Goal: Information Seeking & Learning: Understand process/instructions

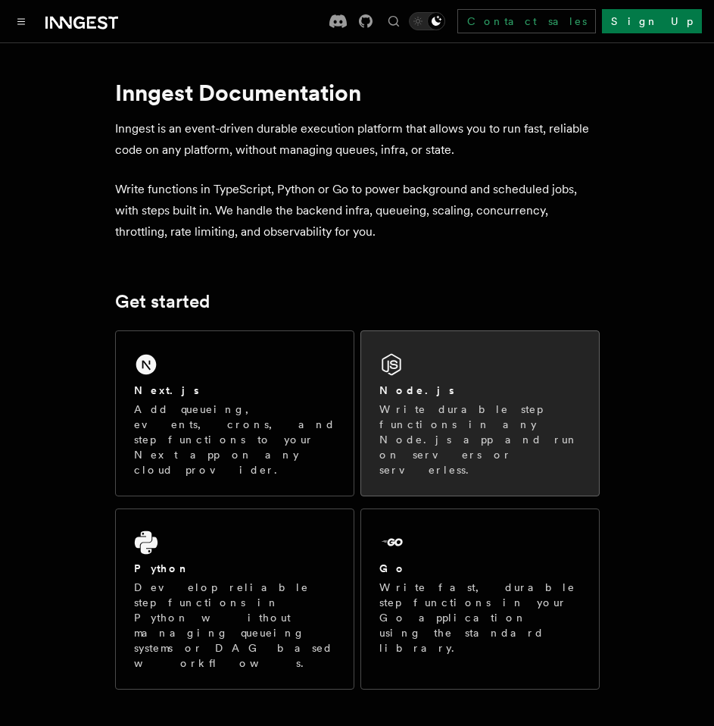
click at [431, 394] on div "Node.js" at bounding box center [481, 391] width 202 height 16
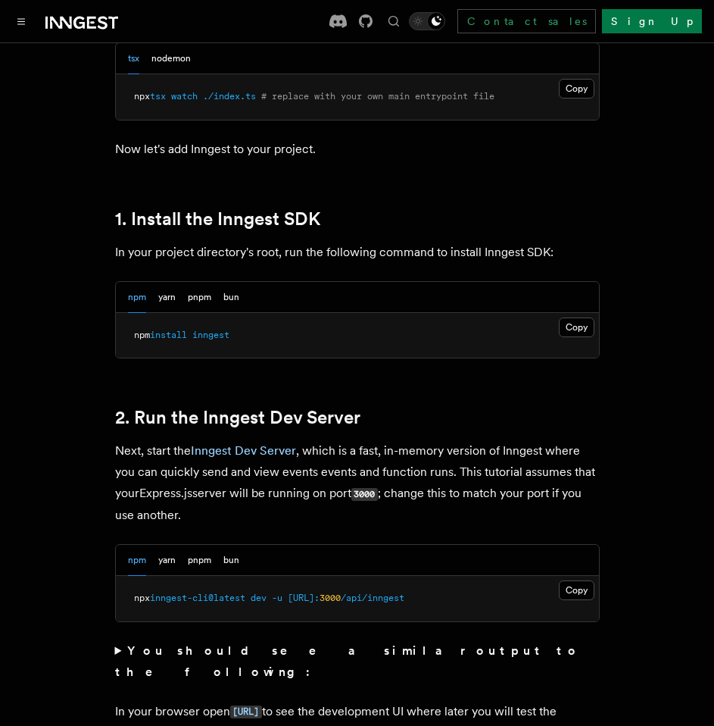
scroll to position [880, 0]
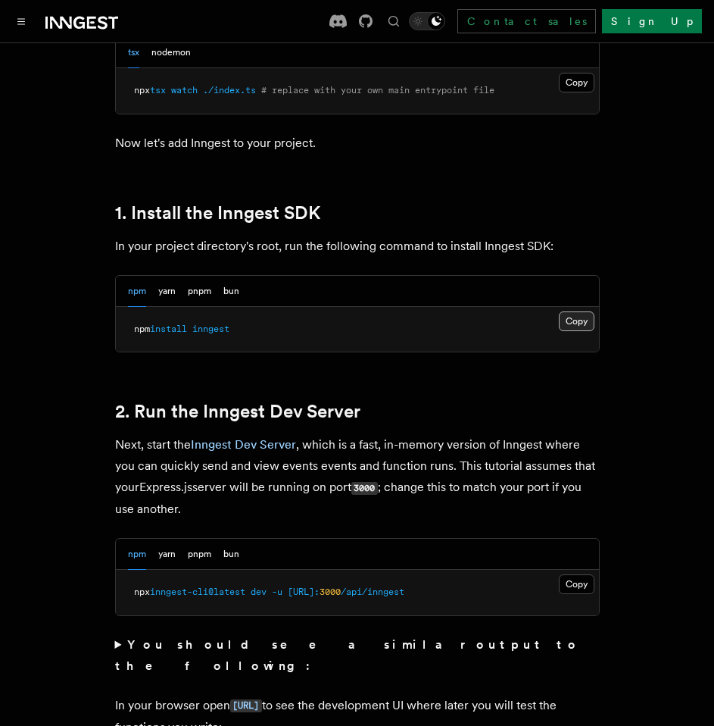
click at [580, 322] on button "Copy Copied" at bounding box center [577, 321] width 36 height 20
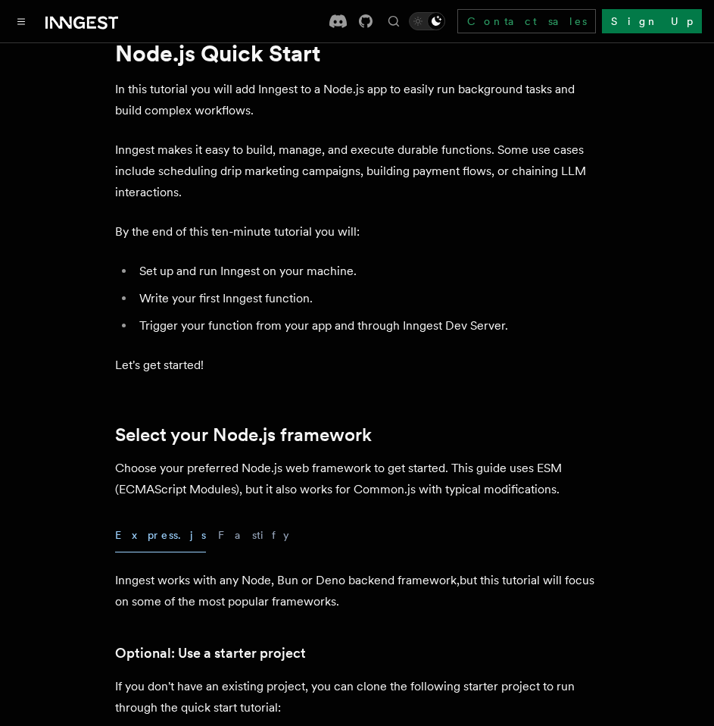
scroll to position [0, 0]
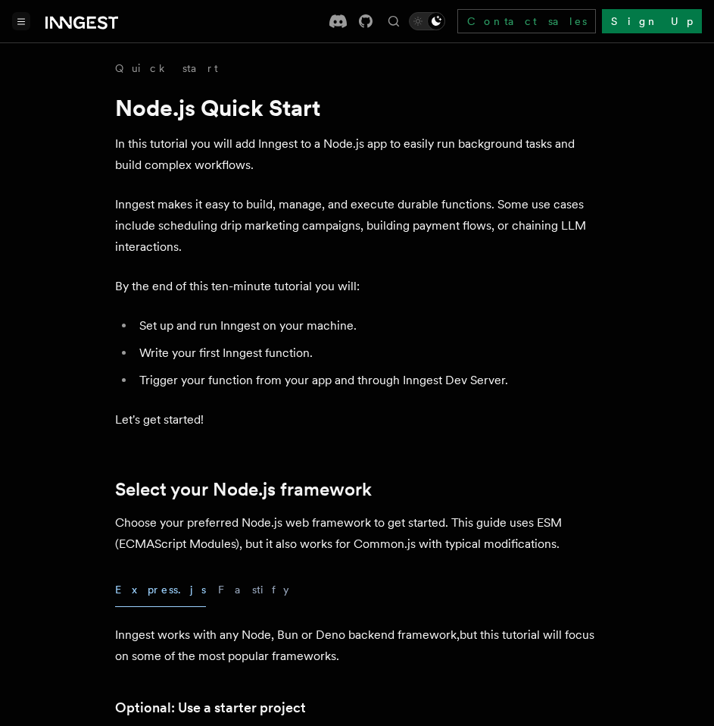
click at [24, 25] on button "Toggle navigation" at bounding box center [21, 21] width 18 height 18
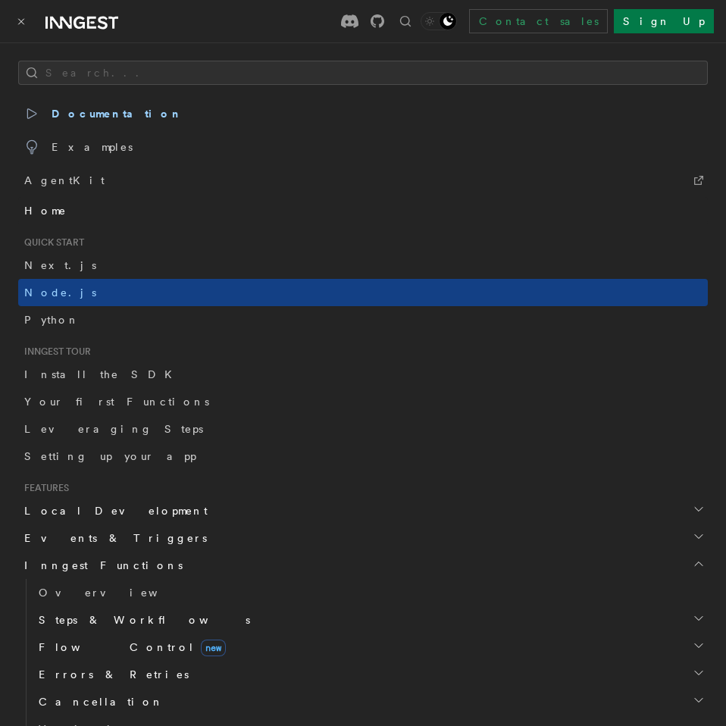
click at [55, 205] on link "Home" at bounding box center [362, 210] width 689 height 27
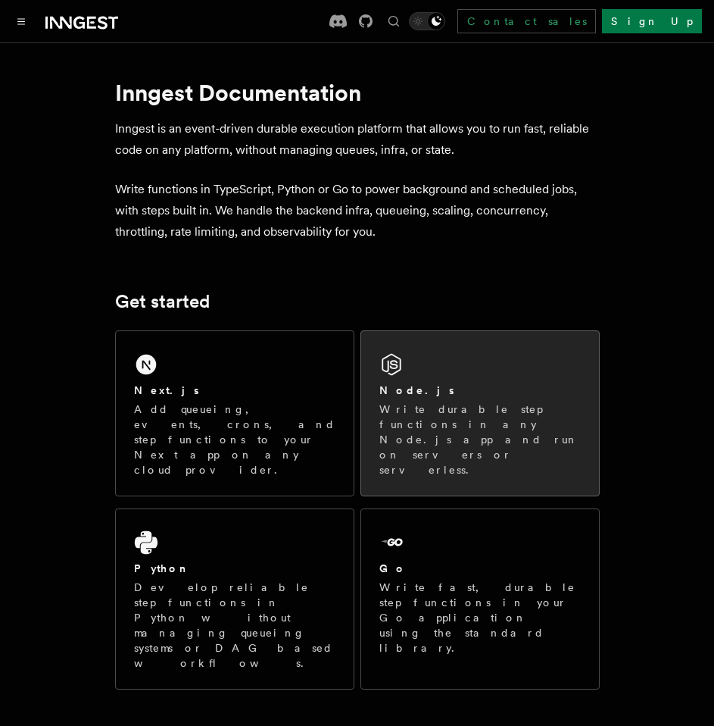
click at [423, 388] on div "Node.js" at bounding box center [481, 391] width 202 height 16
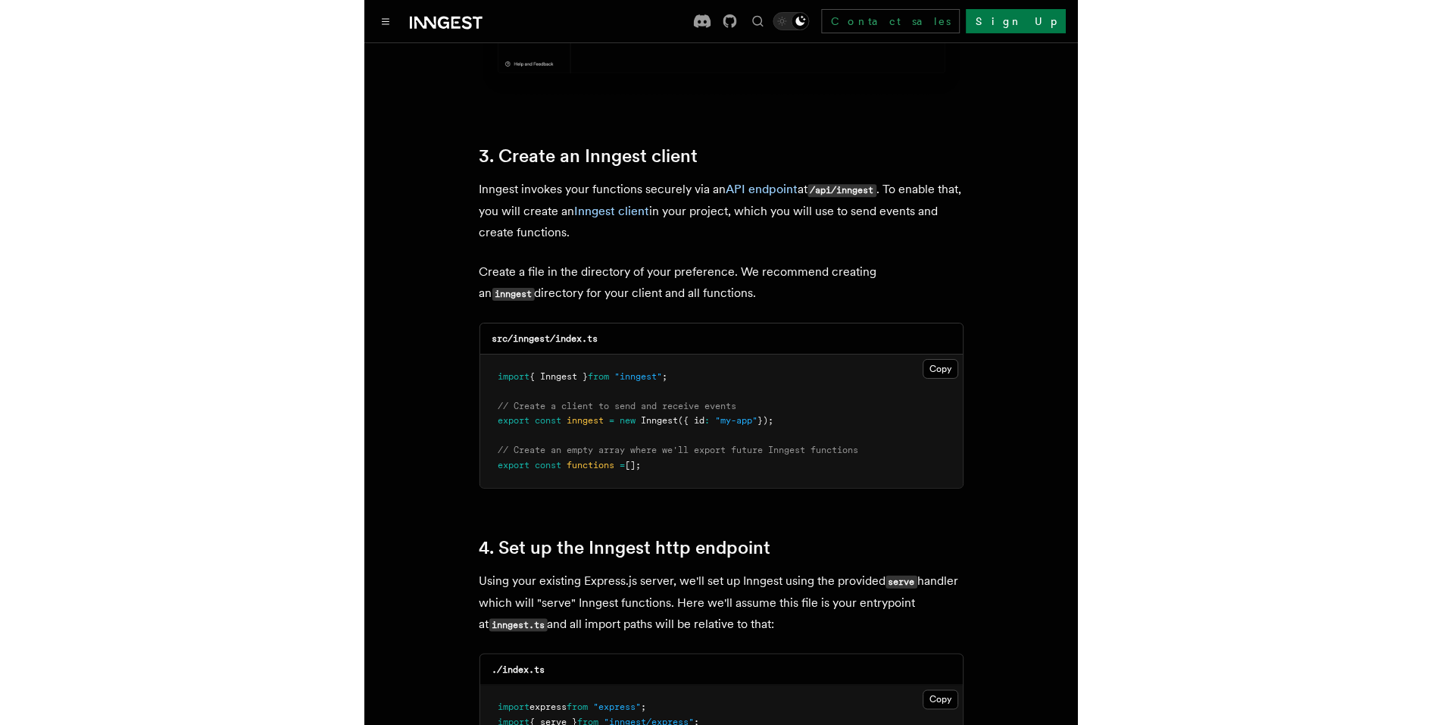
scroll to position [2070, 0]
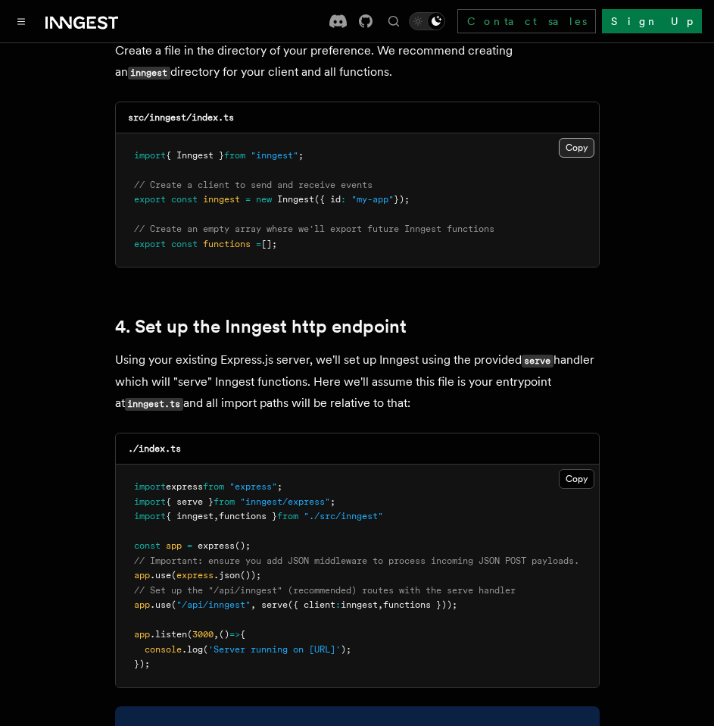
click at [565, 138] on button "Copy Copied" at bounding box center [577, 148] width 36 height 20
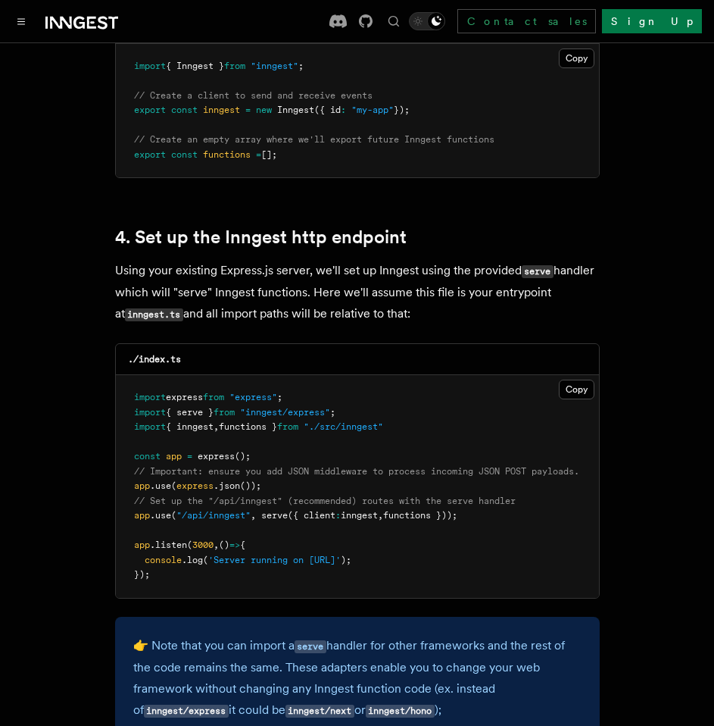
scroll to position [2159, 0]
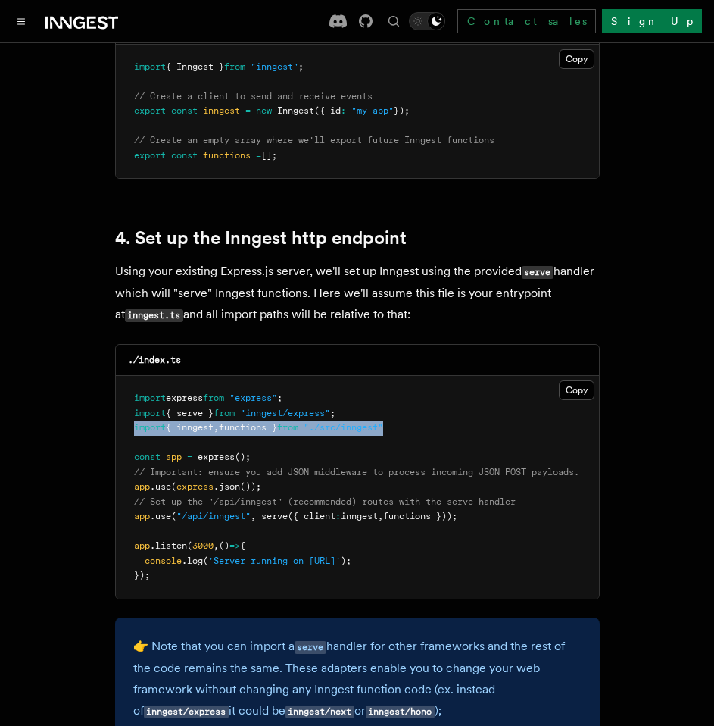
drag, startPoint x: 415, startPoint y: 407, endPoint x: 131, endPoint y: 414, distance: 284.2
click at [131, 414] on pre "import express from "express" ; import { serve } from "inngest/express" ; impor…" at bounding box center [357, 487] width 483 height 223
click at [475, 489] on pre "import express from "express" ; import { serve } from "inngest/express" ; impor…" at bounding box center [357, 487] width 483 height 223
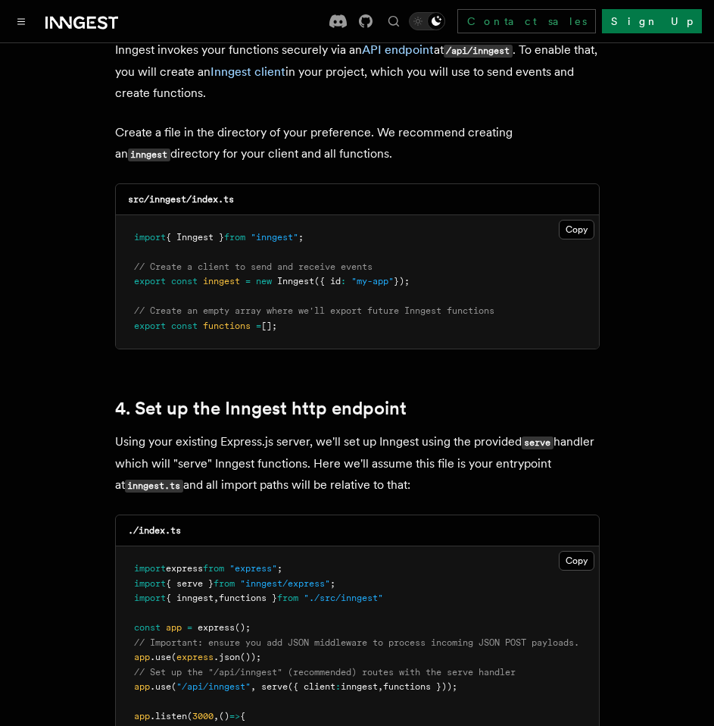
scroll to position [1978, 0]
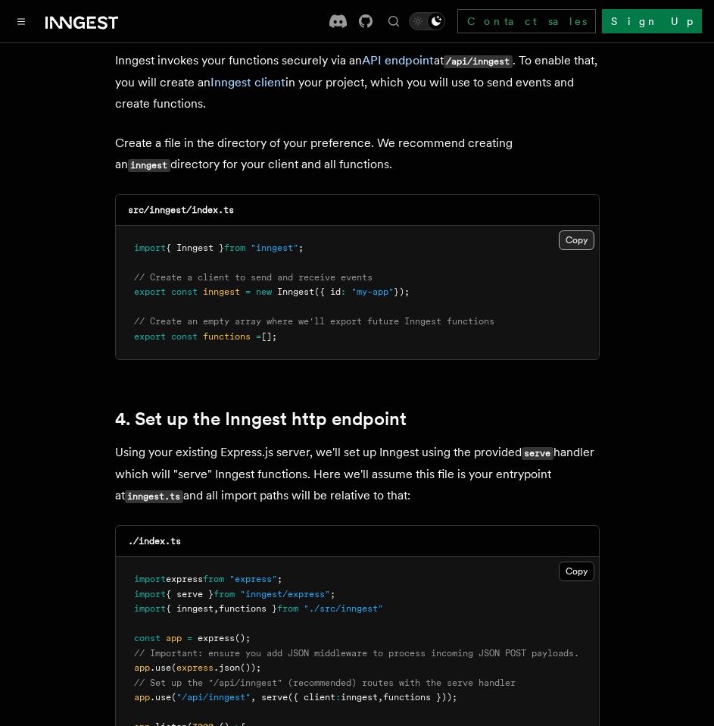
click at [573, 230] on button "Copy Copied" at bounding box center [577, 240] width 36 height 20
